Goal: Navigation & Orientation: Understand site structure

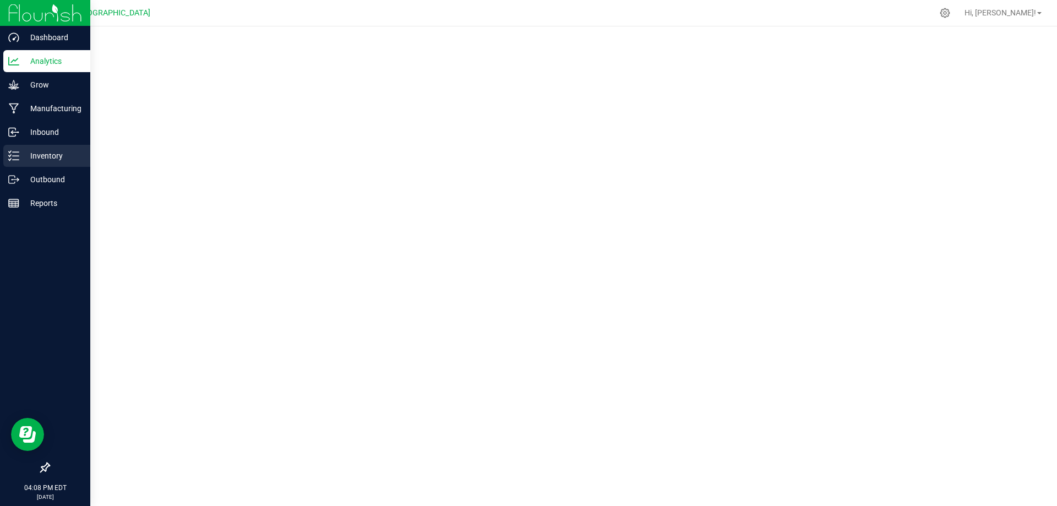
click at [30, 154] on p "Inventory" at bounding box center [52, 155] width 66 height 13
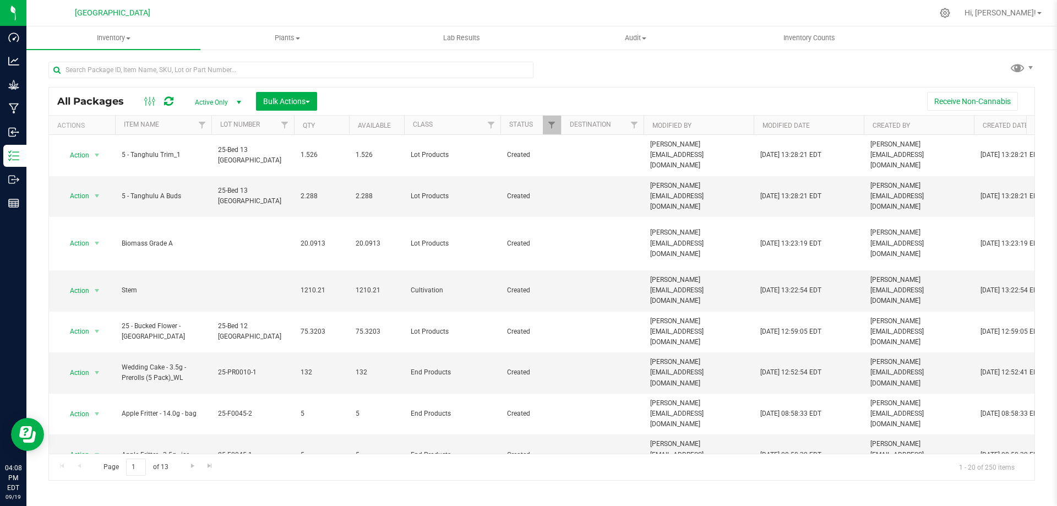
click at [440, 127] on th "Class" at bounding box center [452, 125] width 96 height 19
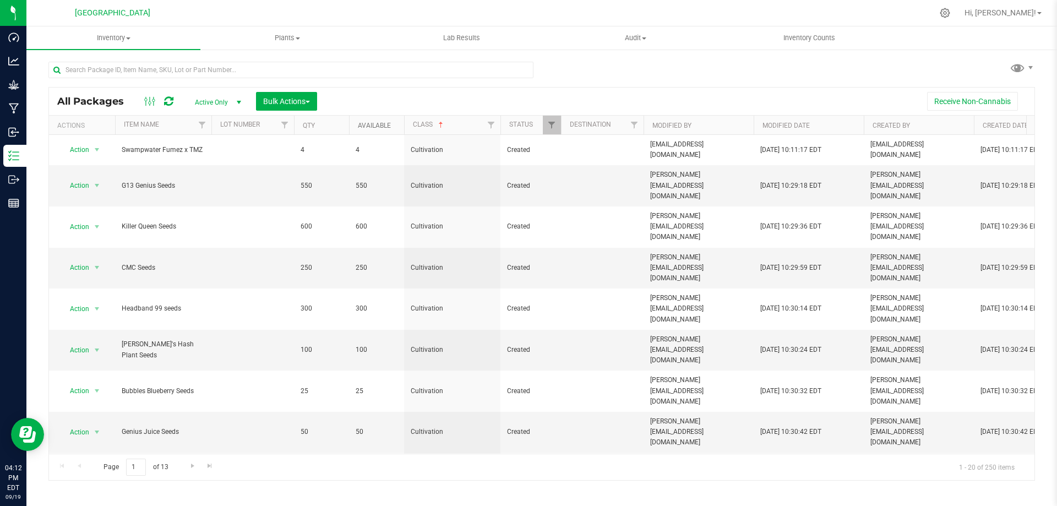
click at [379, 126] on link "Available" at bounding box center [374, 126] width 33 height 8
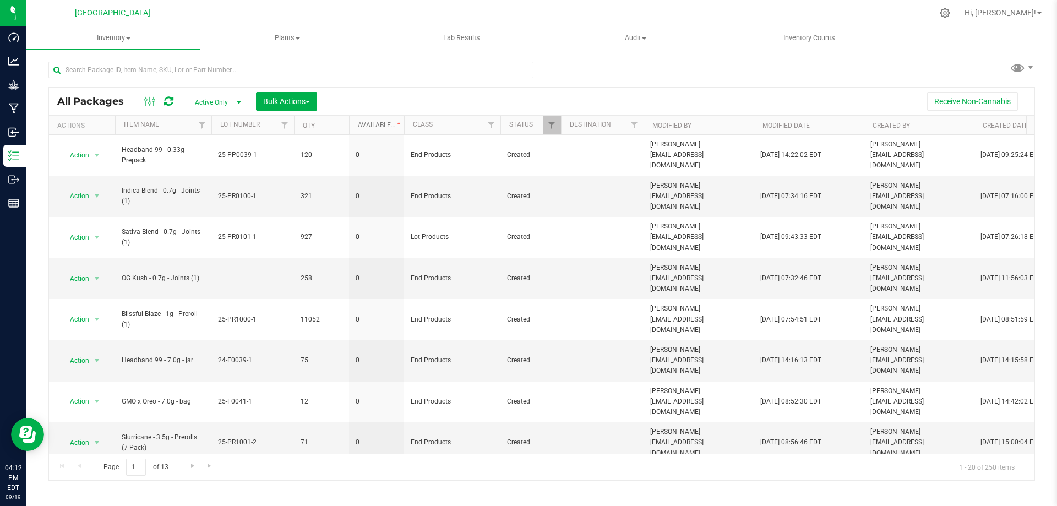
click at [379, 126] on link "Available" at bounding box center [381, 125] width 46 height 8
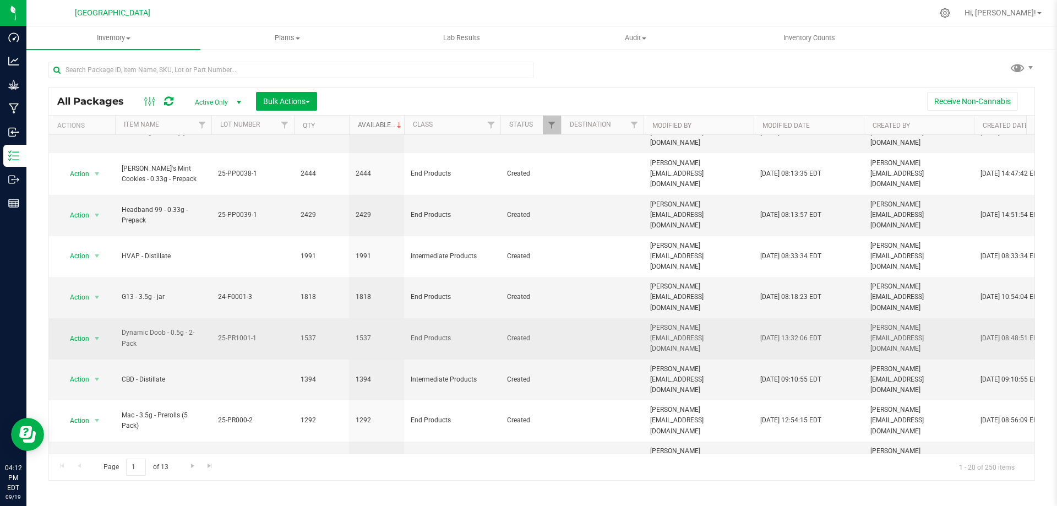
scroll to position [165, 0]
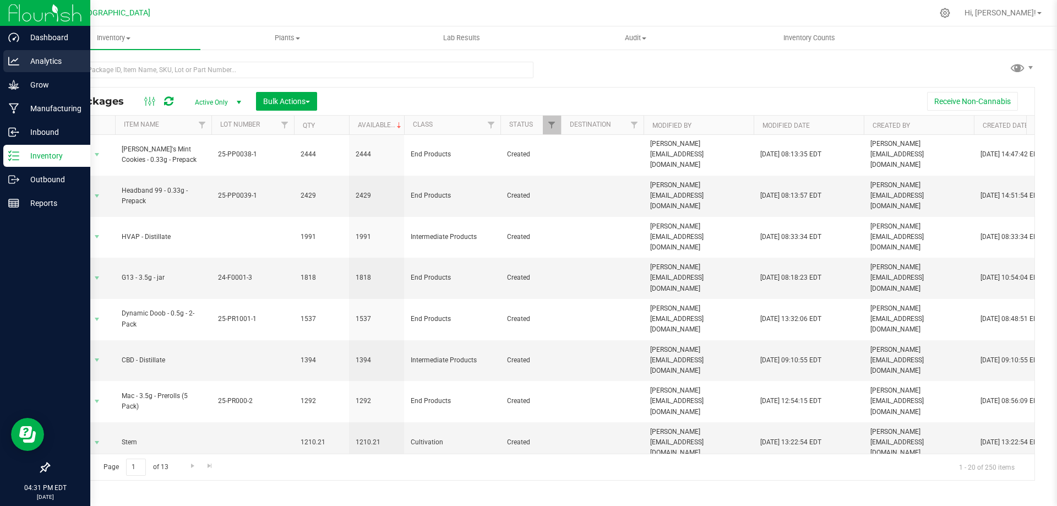
click at [17, 60] on icon at bounding box center [13, 61] width 11 height 8
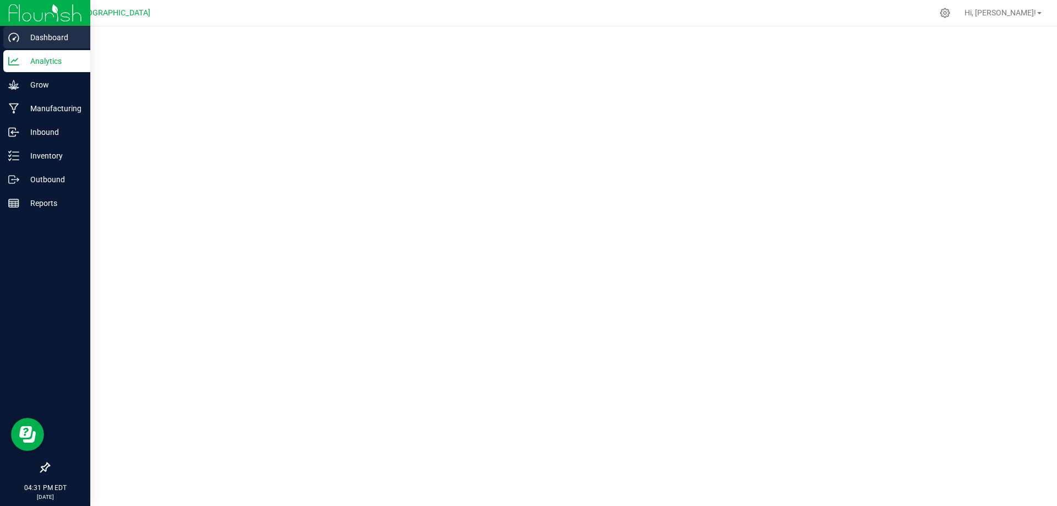
click at [66, 38] on p "Dashboard" at bounding box center [52, 37] width 66 height 13
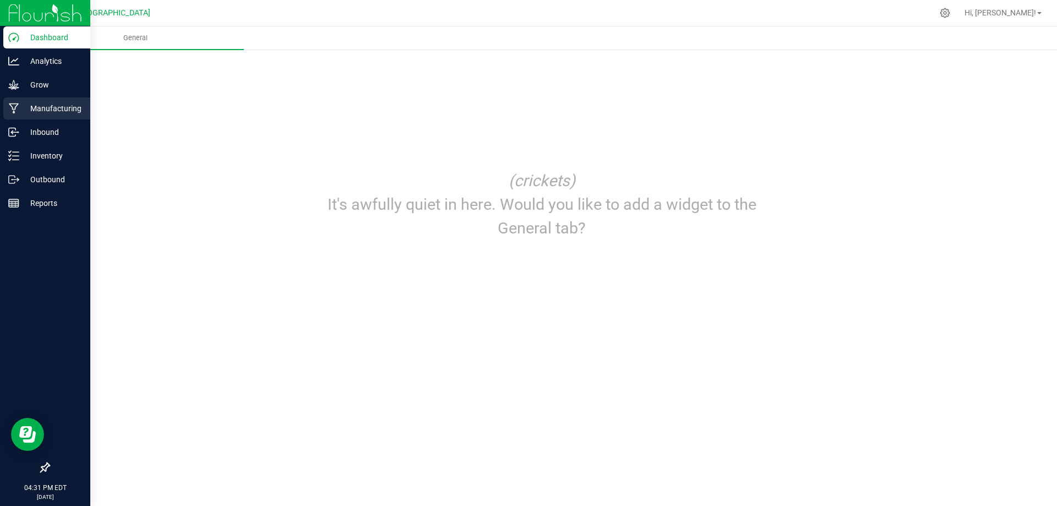
click at [42, 107] on p "Manufacturing" at bounding box center [52, 108] width 66 height 13
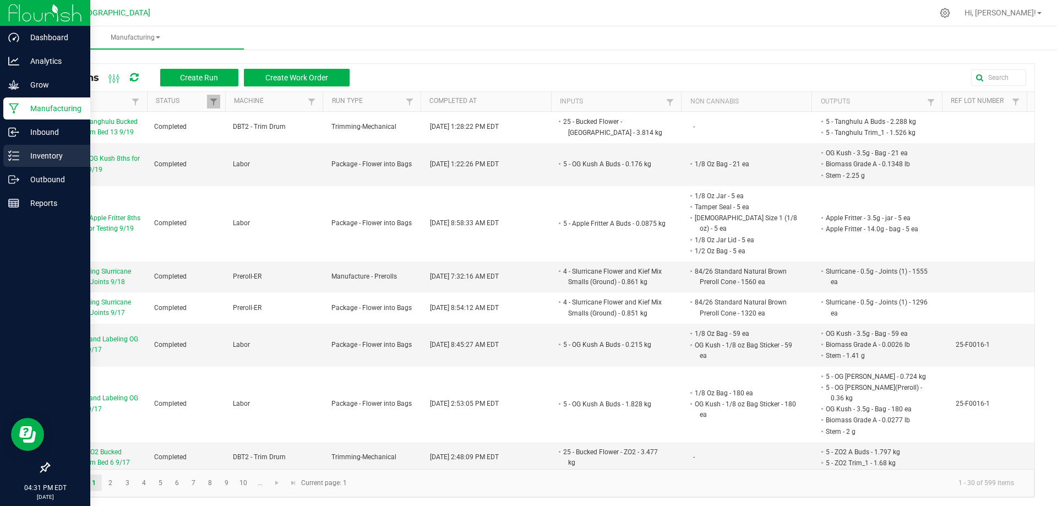
click at [34, 153] on p "Inventory" at bounding box center [52, 155] width 66 height 13
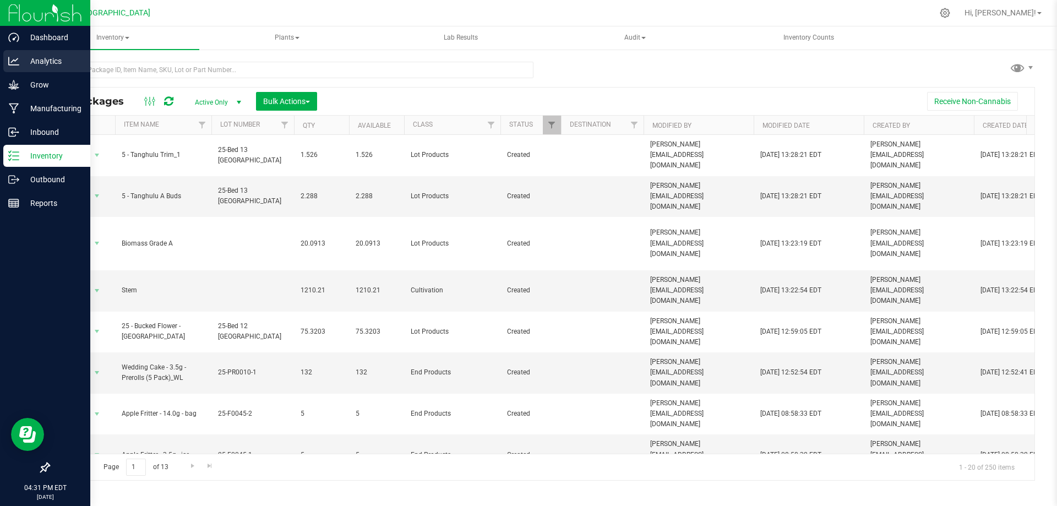
click at [40, 63] on p "Analytics" at bounding box center [52, 61] width 66 height 13
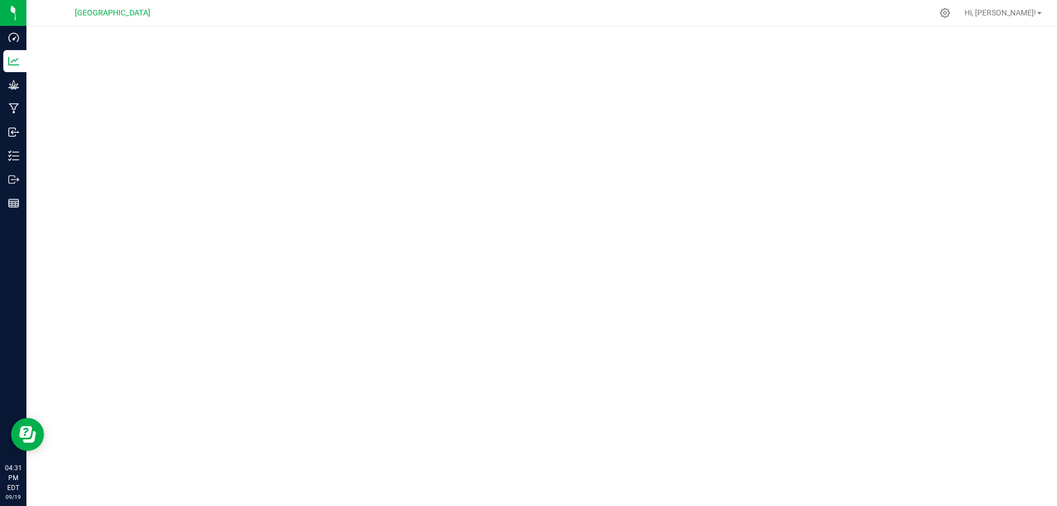
click at [191, 21] on div "[GEOGRAPHIC_DATA]" at bounding box center [112, 12] width 161 height 17
click at [193, 21] on div "[GEOGRAPHIC_DATA]" at bounding box center [114, 12] width 165 height 21
click at [264, 23] on div at bounding box center [565, 12] width 736 height 21
click at [264, 21] on div at bounding box center [565, 12] width 736 height 21
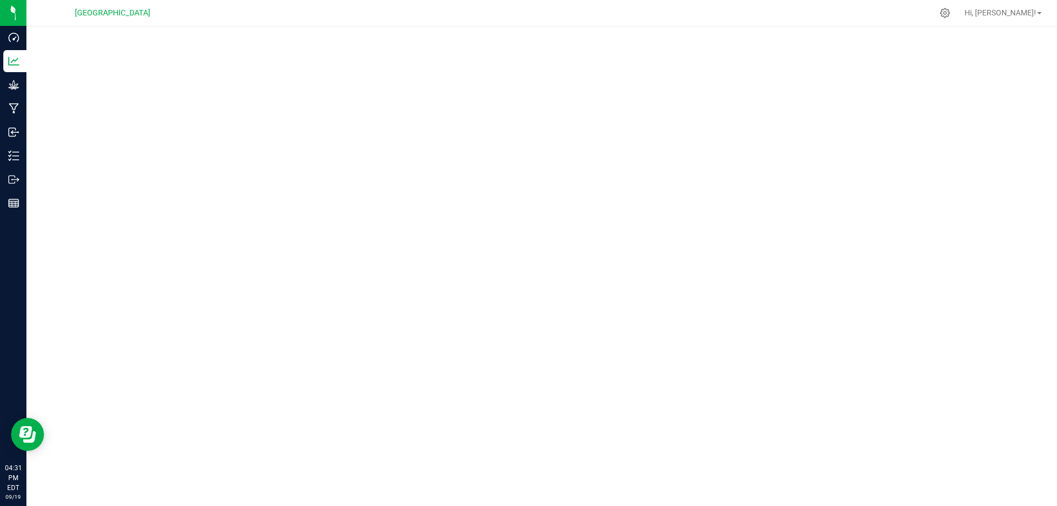
click at [269, 20] on div at bounding box center [565, 12] width 736 height 21
